Goal: Task Accomplishment & Management: Use online tool/utility

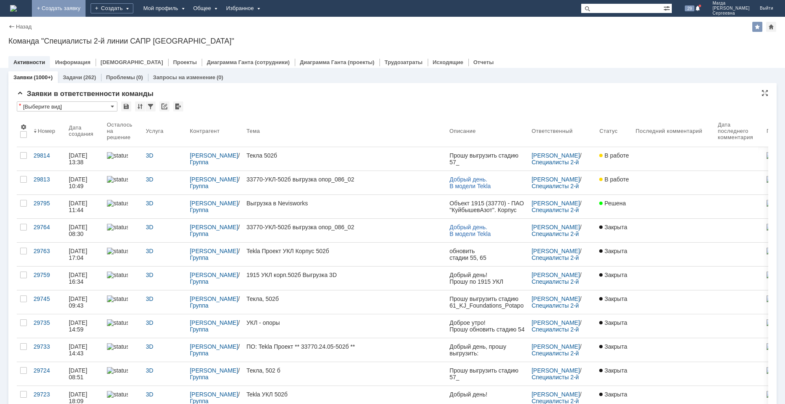
click at [385, 106] on div "* [Выберите вид]" at bounding box center [393, 107] width 752 height 11
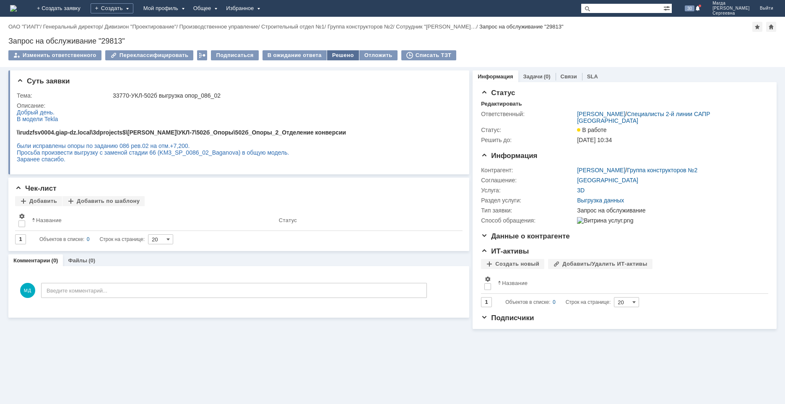
click at [329, 55] on div "Решено" at bounding box center [343, 55] width 32 height 10
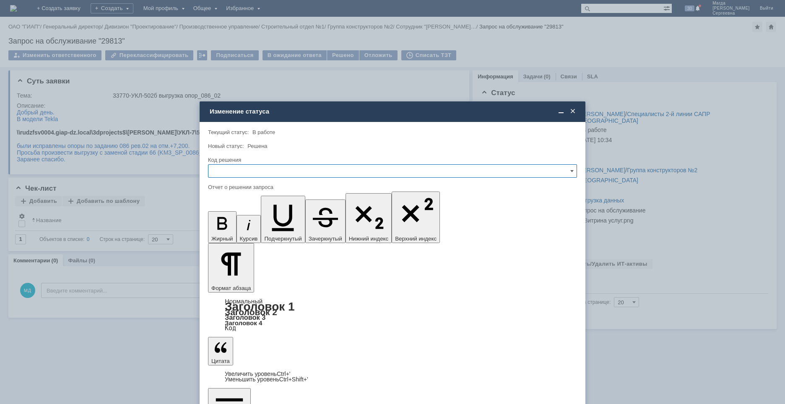
click at [273, 171] on input "text" at bounding box center [392, 170] width 369 height 13
click at [249, 231] on span "Решено" at bounding box center [393, 228] width 358 height 7
type input "Решено"
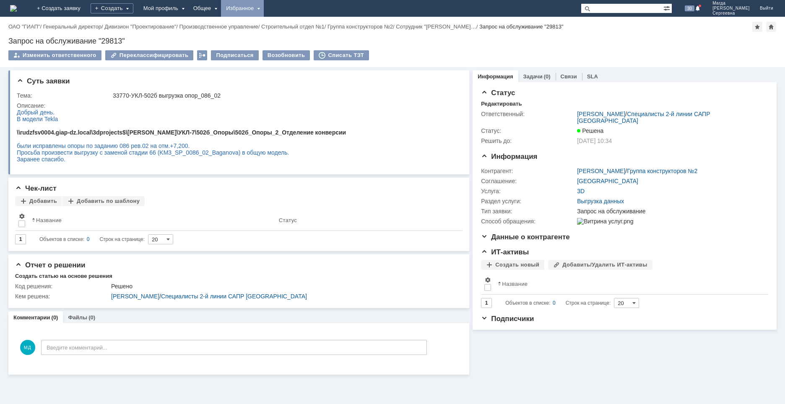
click at [264, 4] on div "Избранное" at bounding box center [242, 8] width 43 height 17
click at [279, 25] on link "Команда "Специалисты 2-й линии САПР Дзержинск"/Активности" at bounding box center [255, 38] width 64 height 37
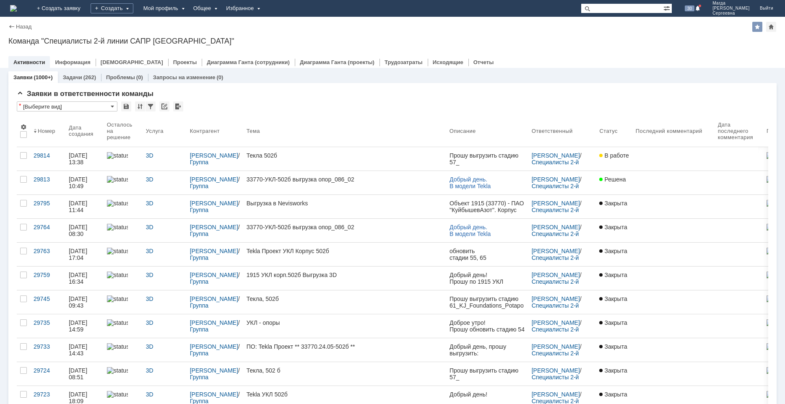
click at [584, 158] on link at bounding box center [674, 158] width 82 height 23
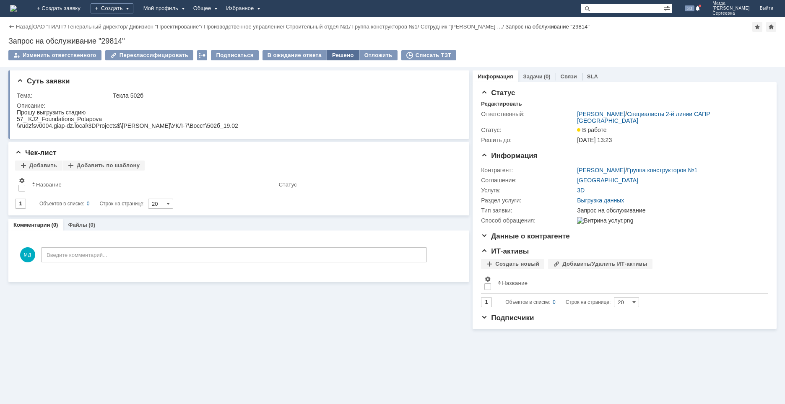
click at [331, 54] on div "Решено" at bounding box center [343, 55] width 32 height 10
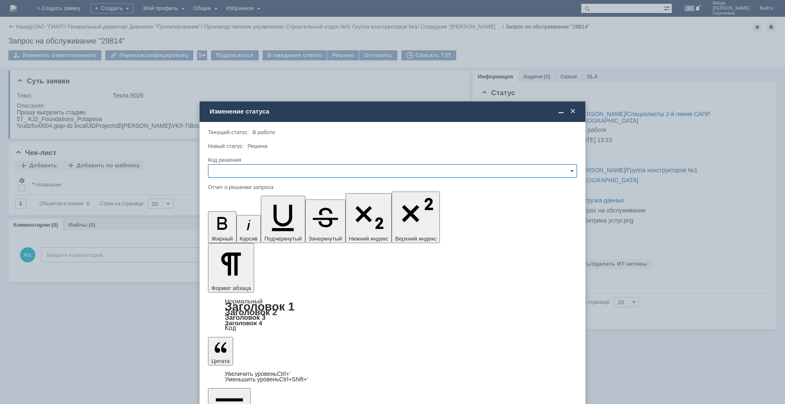
click at [243, 176] on input "text" at bounding box center [392, 170] width 369 height 13
drag, startPoint x: 241, startPoint y: 230, endPoint x: 26, endPoint y: 38, distance: 288.9
click at [241, 230] on span "Решено" at bounding box center [393, 228] width 358 height 7
type input "Решено"
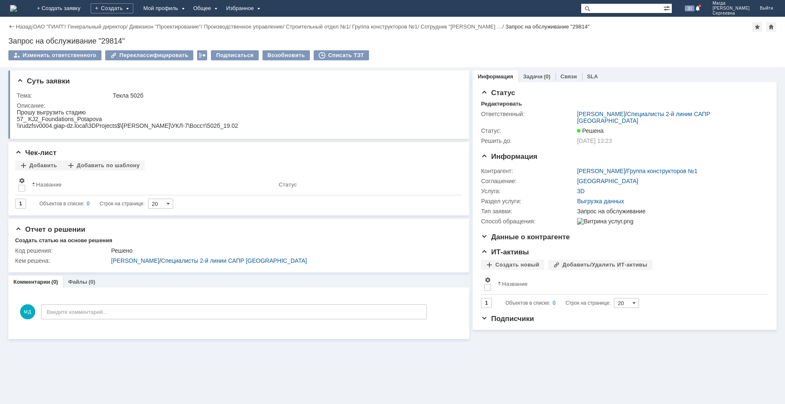
click at [454, 373] on div "Суть заявки Тема: Текла 502б Описание: Чек-лист Добавить Добавить по шаблону Ре…" at bounding box center [392, 235] width 785 height 337
